Goal: Check status: Check status

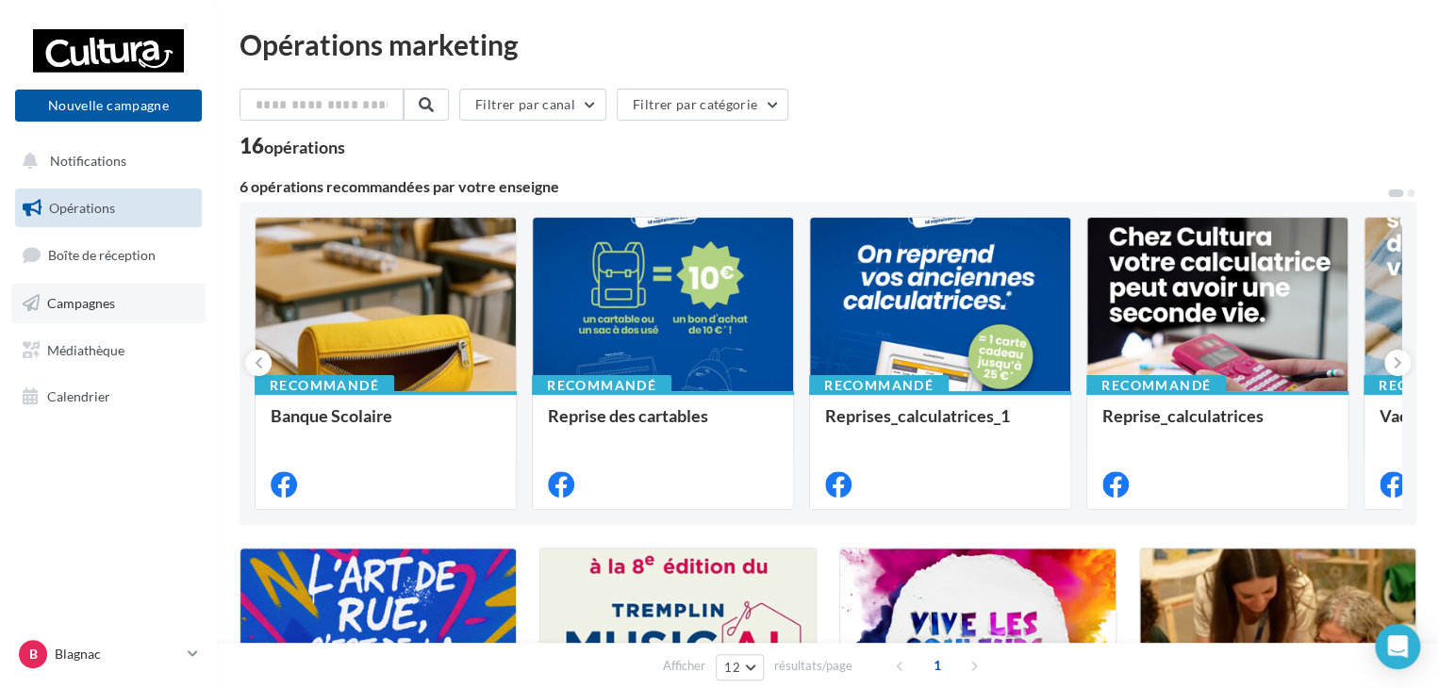
click at [100, 297] on span "Campagnes" at bounding box center [81, 303] width 68 height 16
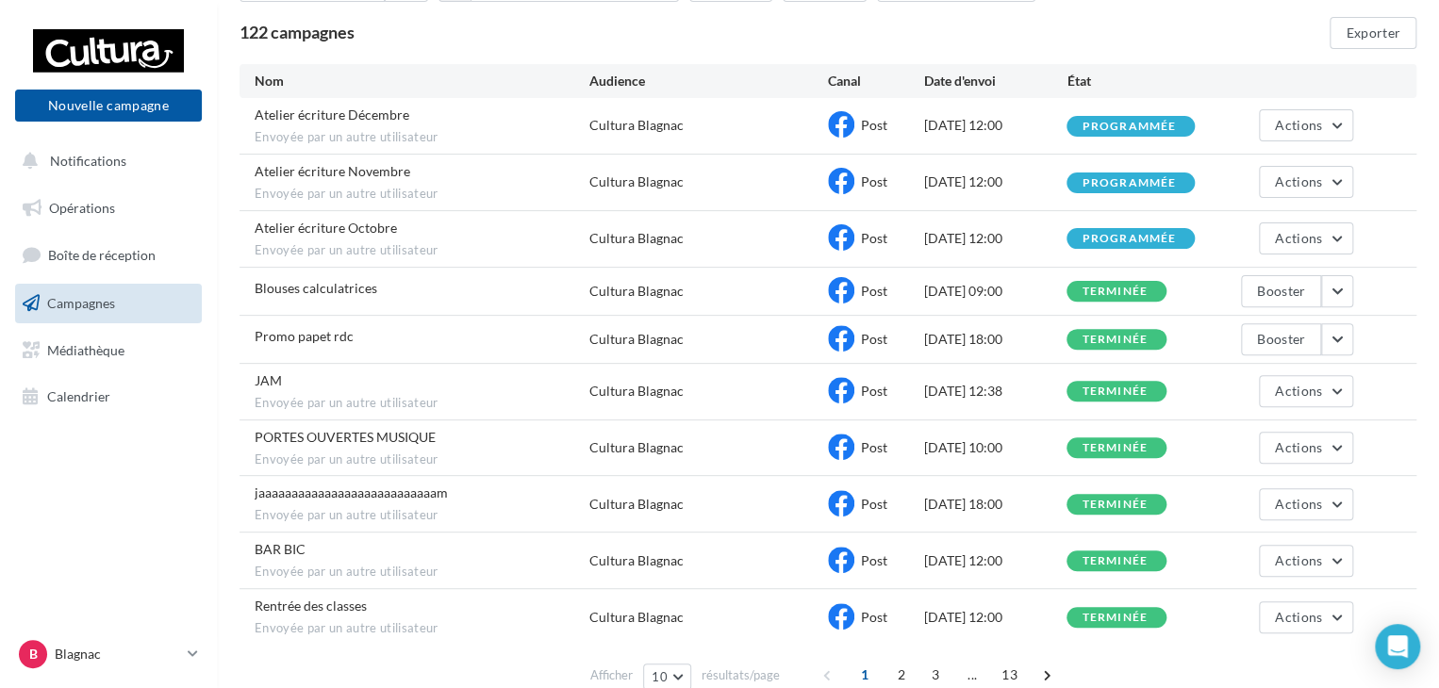
scroll to position [189, 0]
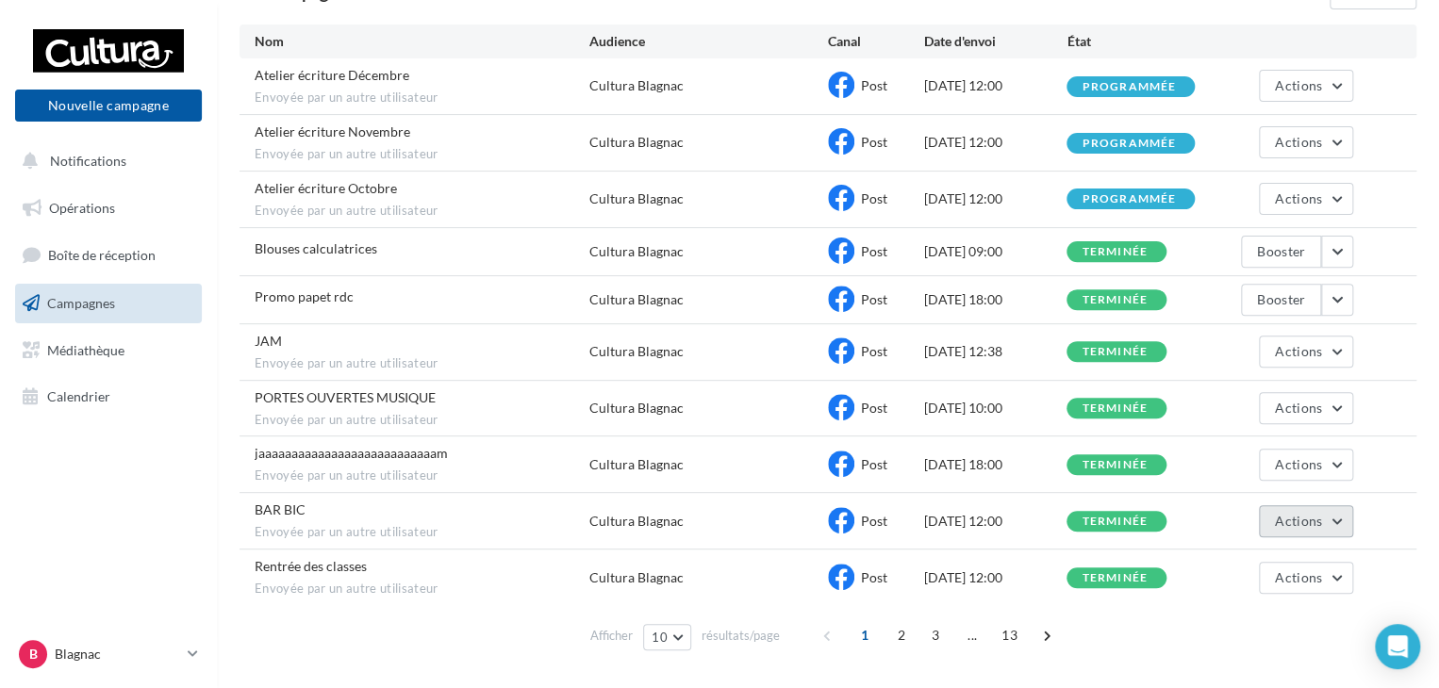
click at [1338, 517] on button "Actions" at bounding box center [1306, 521] width 94 height 32
click at [1234, 556] on button "Voir les résultats" at bounding box center [1258, 565] width 189 height 49
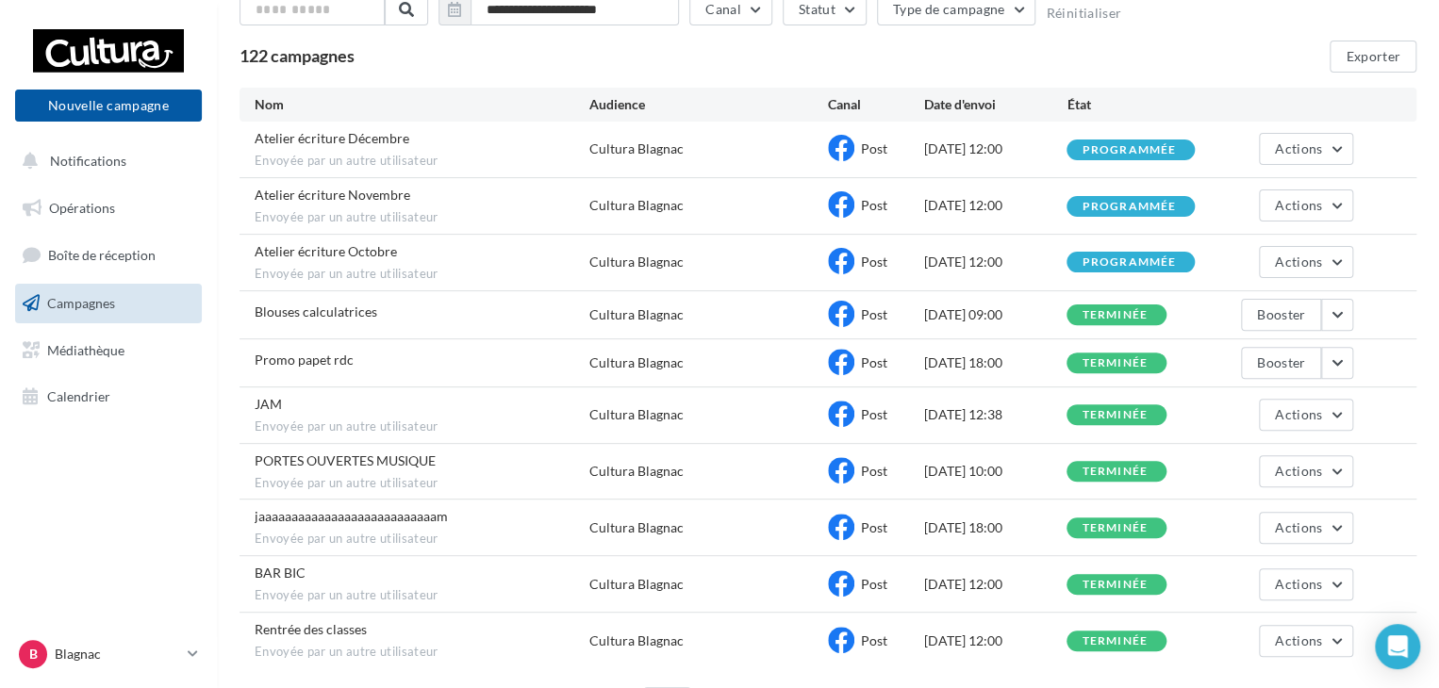
scroll to position [189, 0]
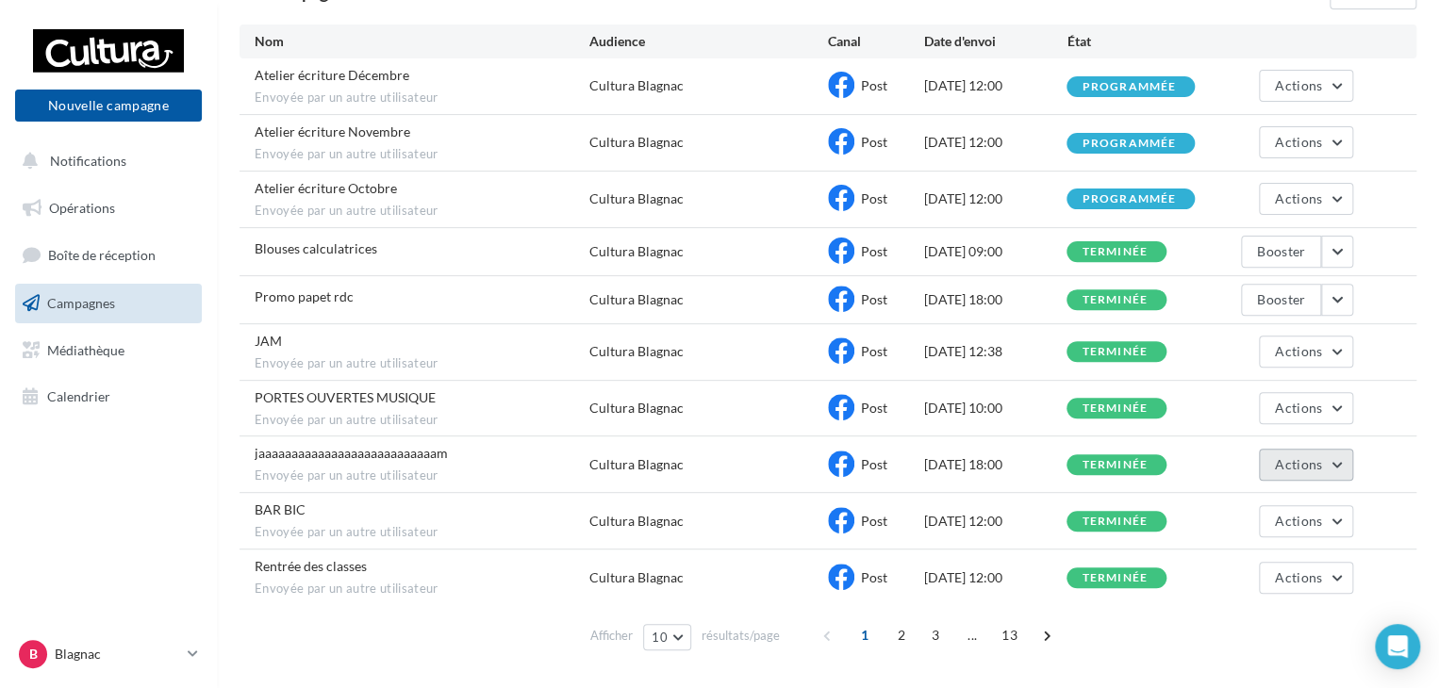
click at [1333, 461] on button "Actions" at bounding box center [1306, 465] width 94 height 32
click at [1285, 498] on button "Voir les résultats" at bounding box center [1258, 509] width 189 height 49
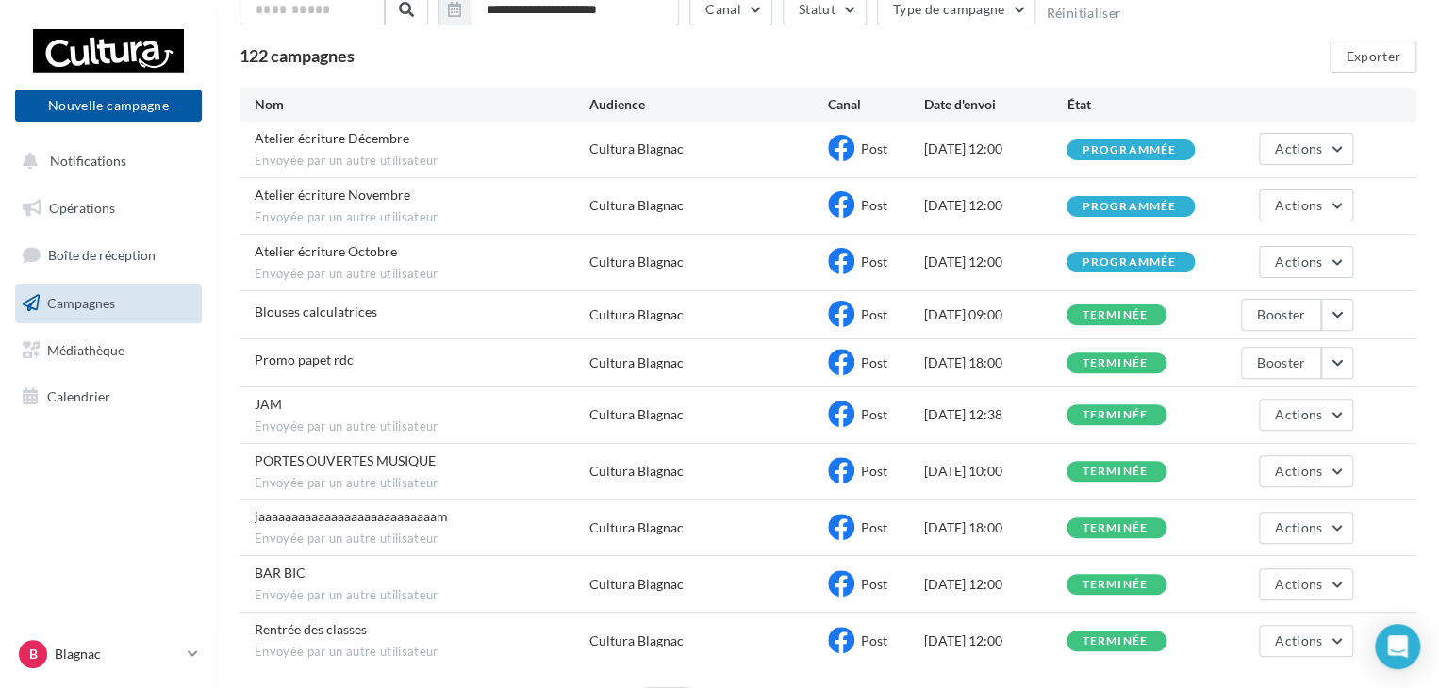
scroll to position [189, 0]
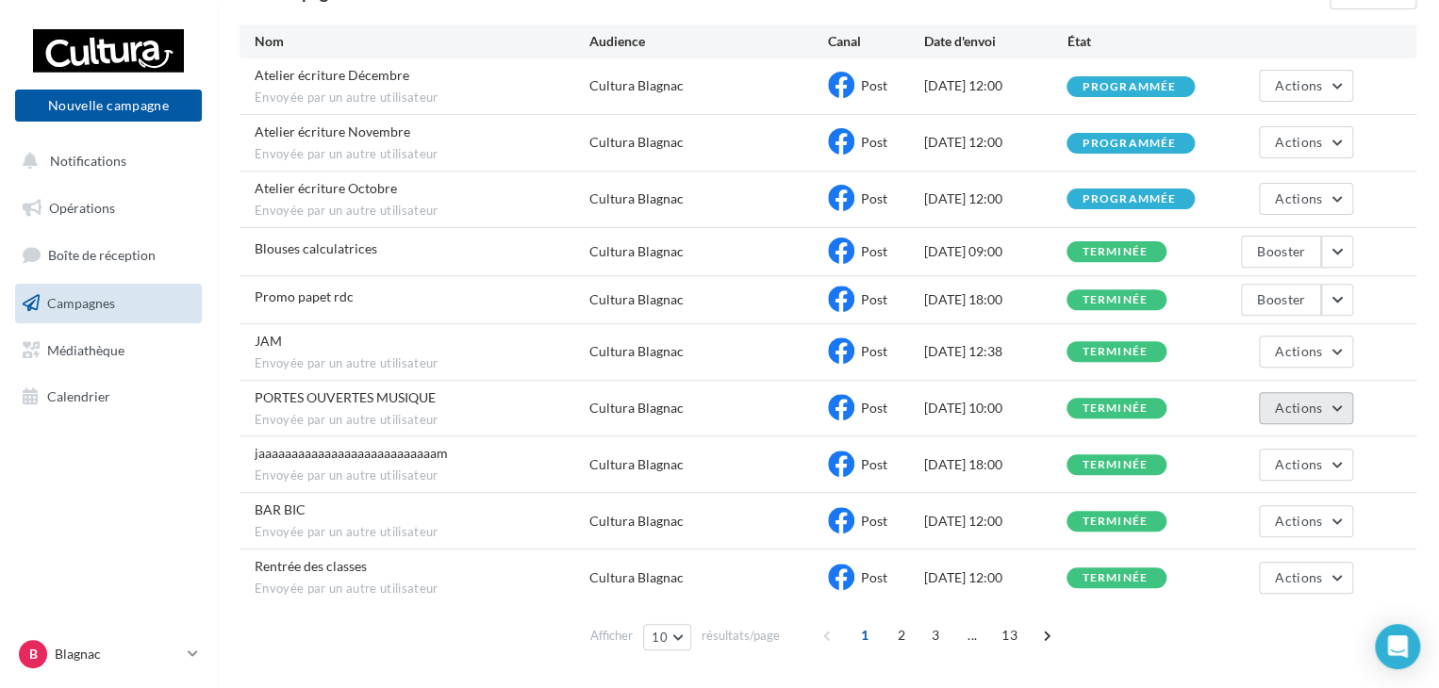
click at [1349, 404] on button "Actions" at bounding box center [1306, 408] width 94 height 32
click at [1302, 441] on button "Voir les résultats" at bounding box center [1258, 452] width 189 height 49
